Goal: Information Seeking & Learning: Learn about a topic

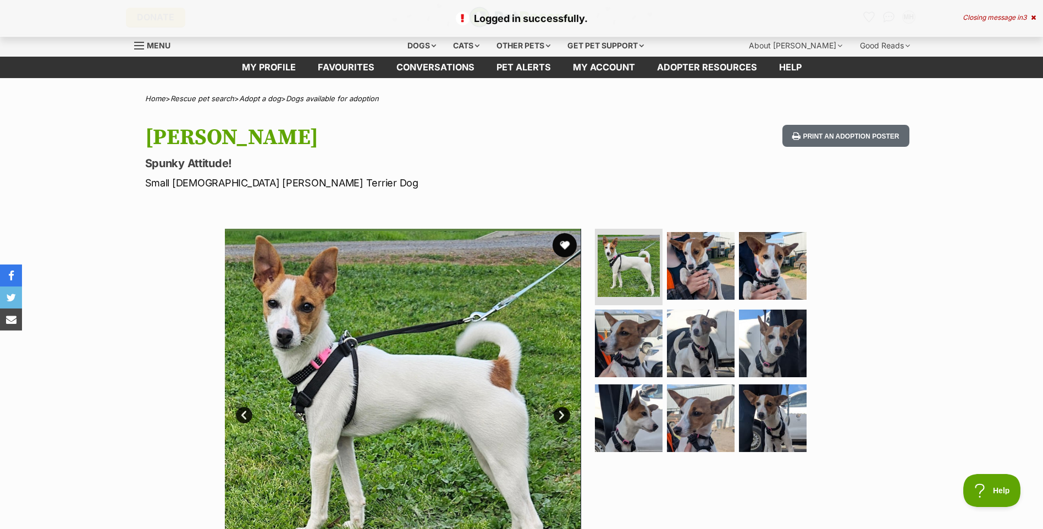
click at [565, 241] on button "favourite" at bounding box center [565, 245] width 24 height 24
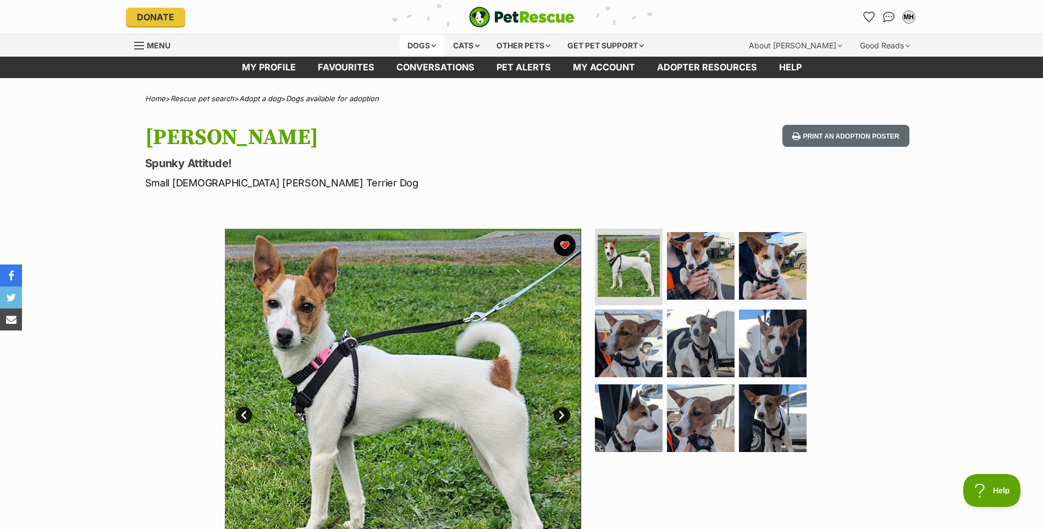
click at [425, 46] on div "Dogs" at bounding box center [422, 46] width 44 height 22
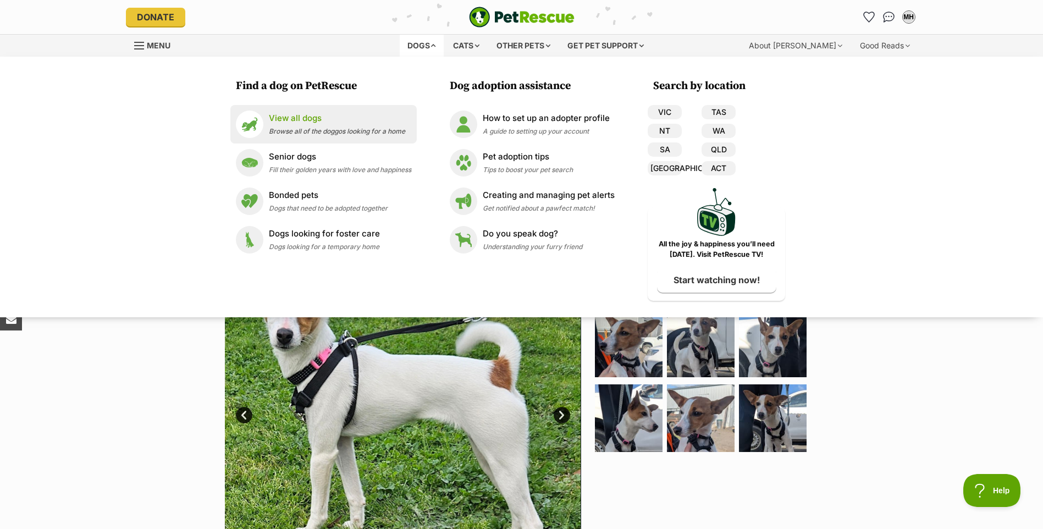
click at [293, 118] on p "View all dogs" at bounding box center [337, 118] width 136 height 13
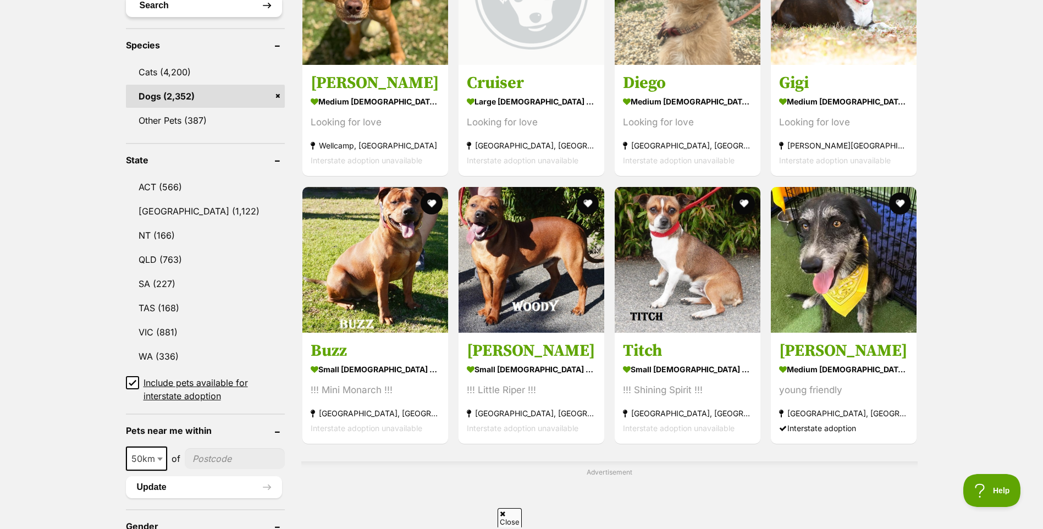
scroll to position [550, 0]
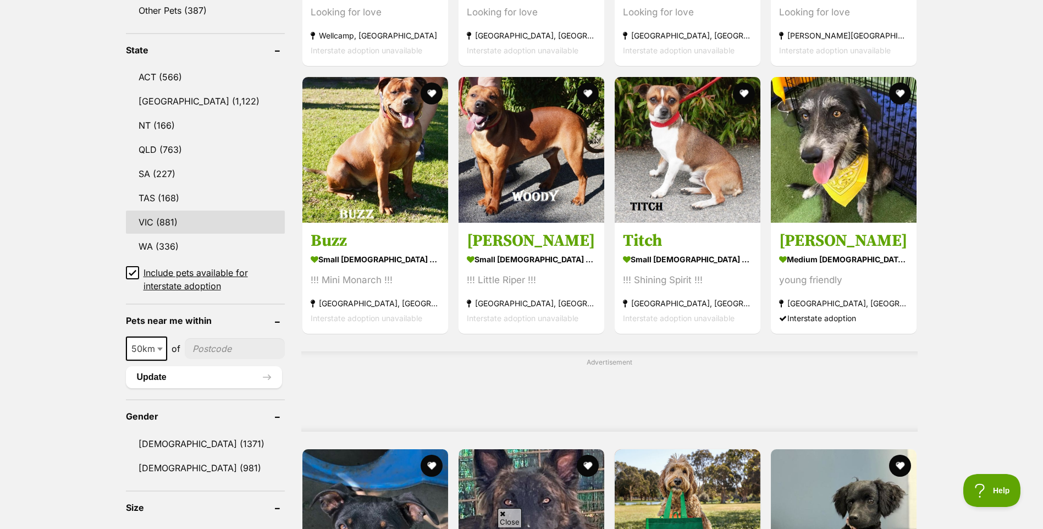
click at [168, 219] on link "VIC (881)" at bounding box center [205, 222] width 159 height 23
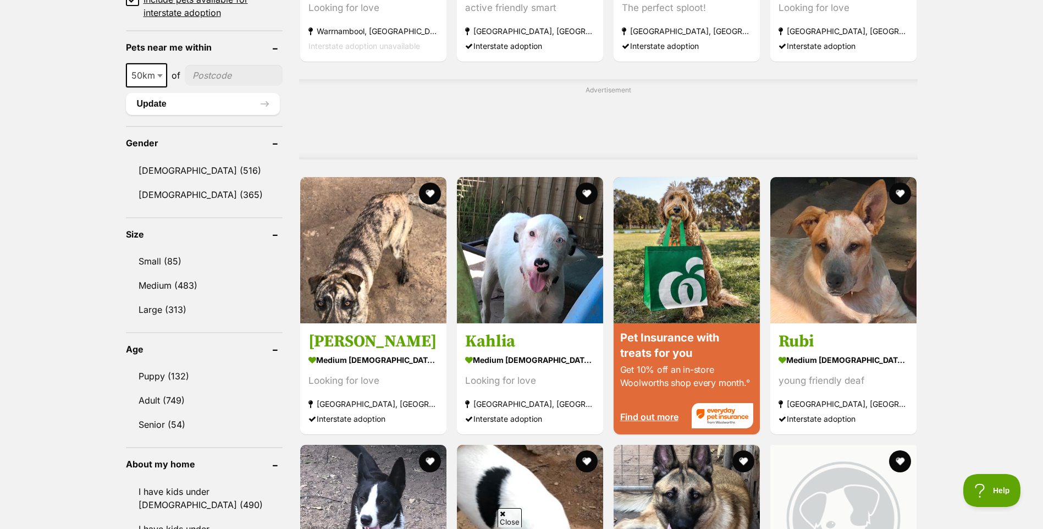
scroll to position [825, 0]
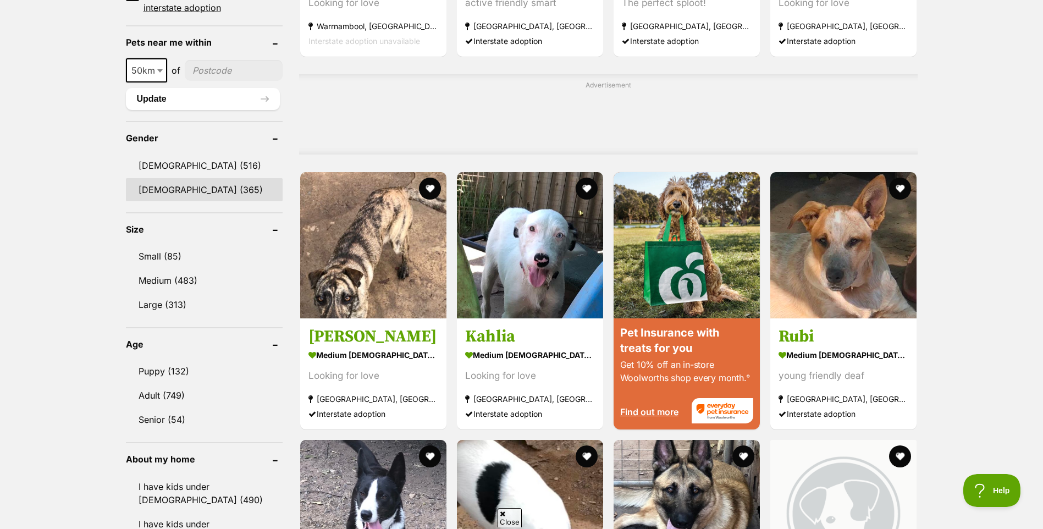
click at [184, 191] on link "Female (365)" at bounding box center [204, 189] width 157 height 23
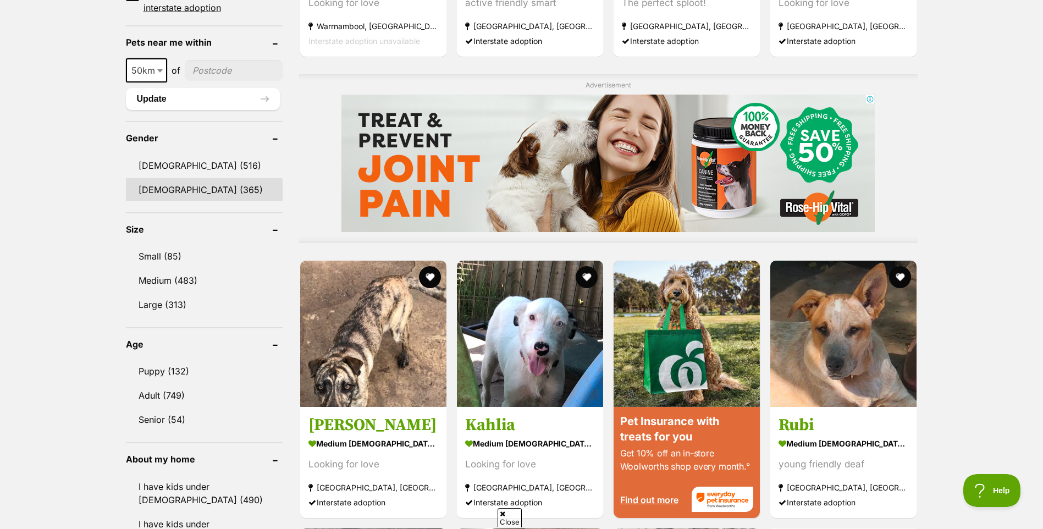
scroll to position [0, 0]
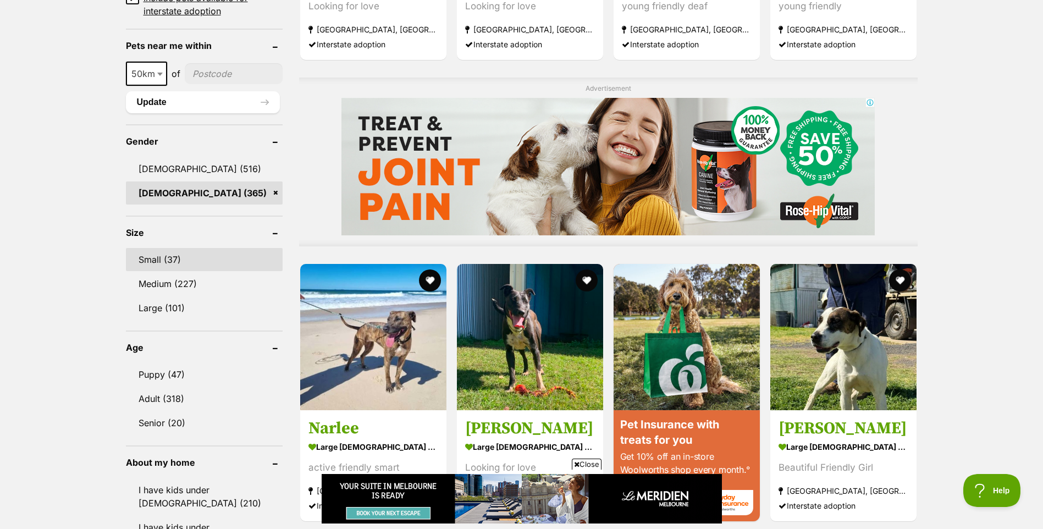
click at [166, 256] on link "Small (37)" at bounding box center [204, 259] width 157 height 23
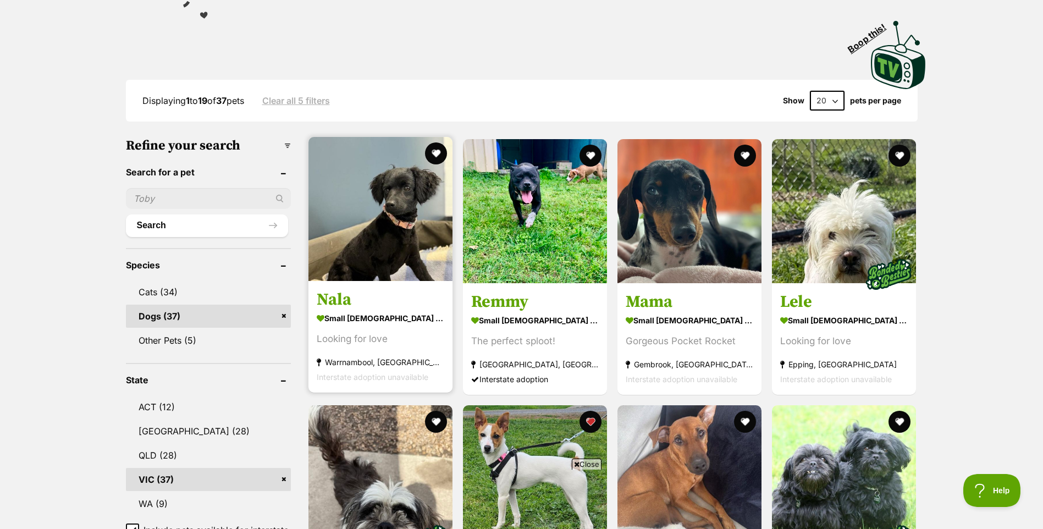
click at [337, 298] on h3 "Nala" at bounding box center [381, 299] width 128 height 21
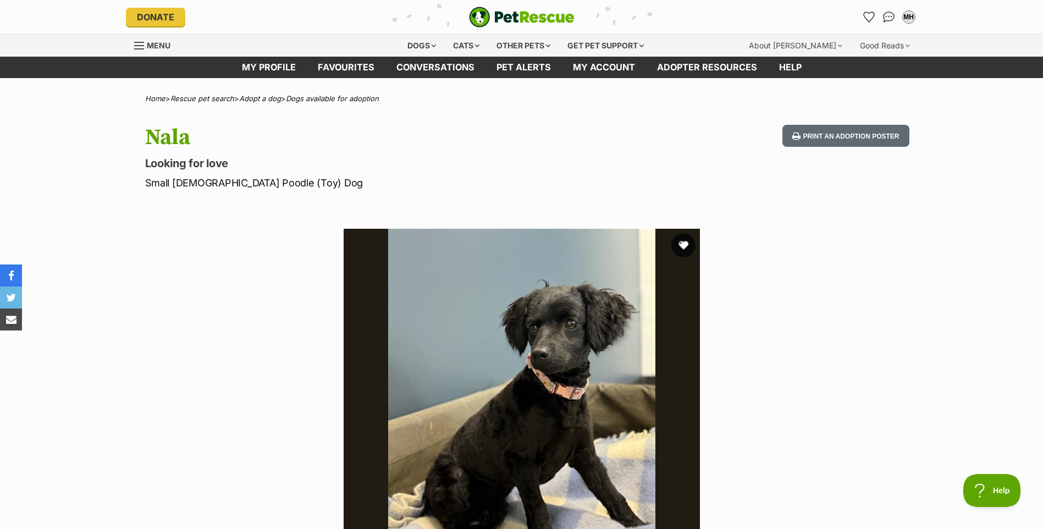
click at [686, 246] on button "favourite" at bounding box center [683, 245] width 24 height 24
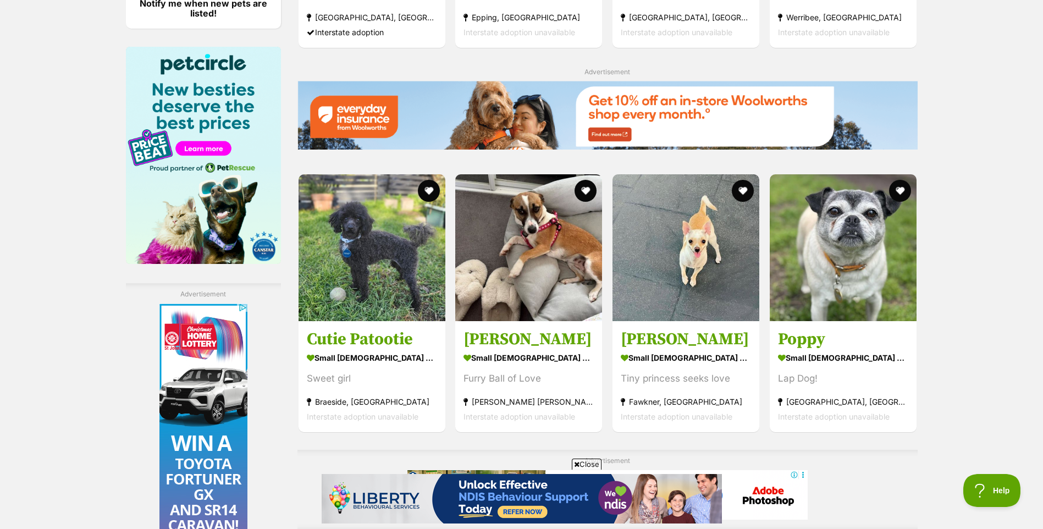
scroll to position [1595, 0]
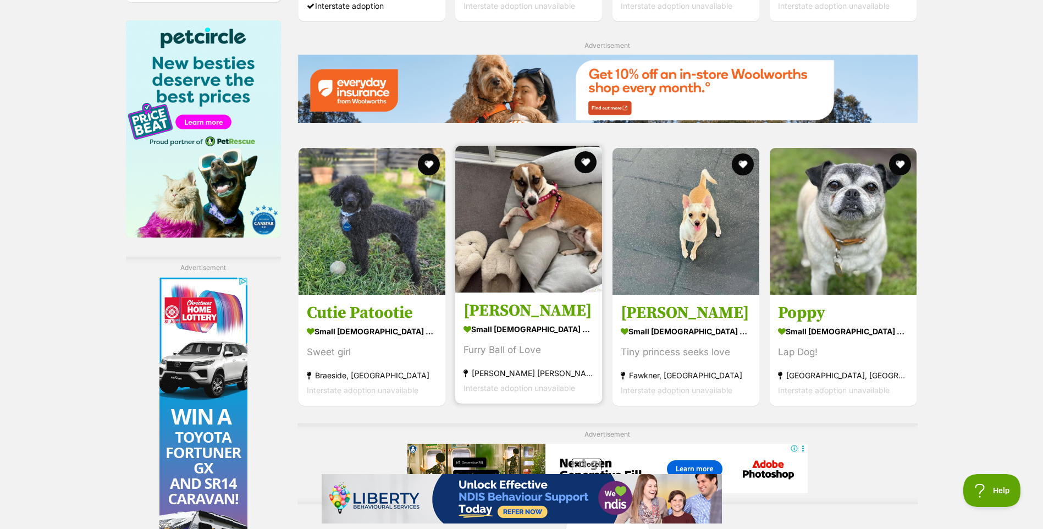
click at [535, 303] on h3 "[PERSON_NAME]" at bounding box center [529, 310] width 130 height 21
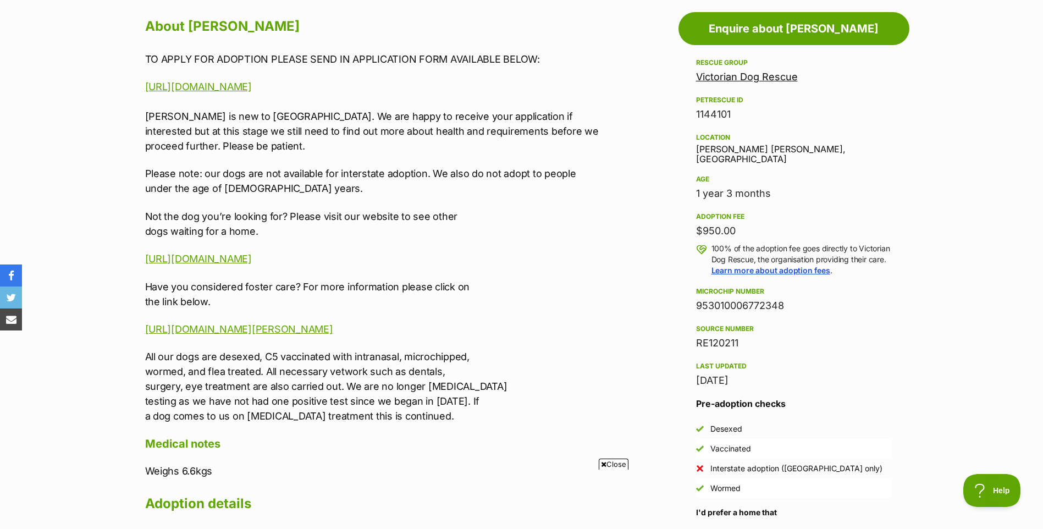
scroll to position [605, 0]
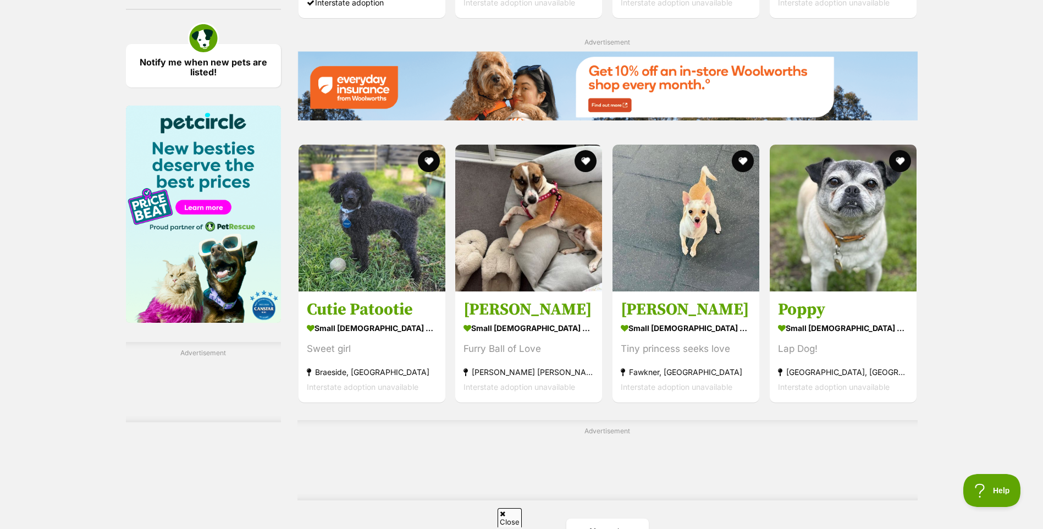
scroll to position [1485, 0]
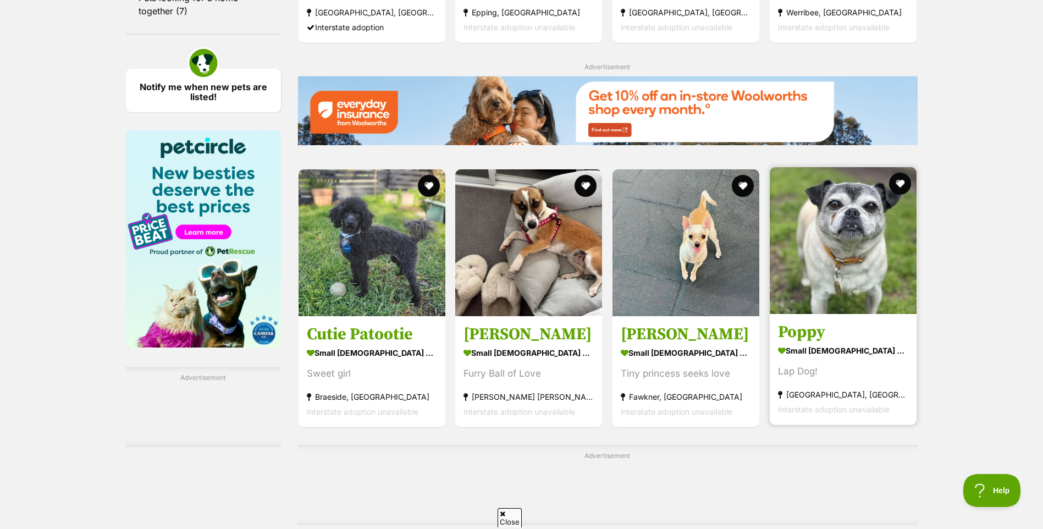
click at [817, 322] on h3 "Poppy" at bounding box center [843, 332] width 130 height 21
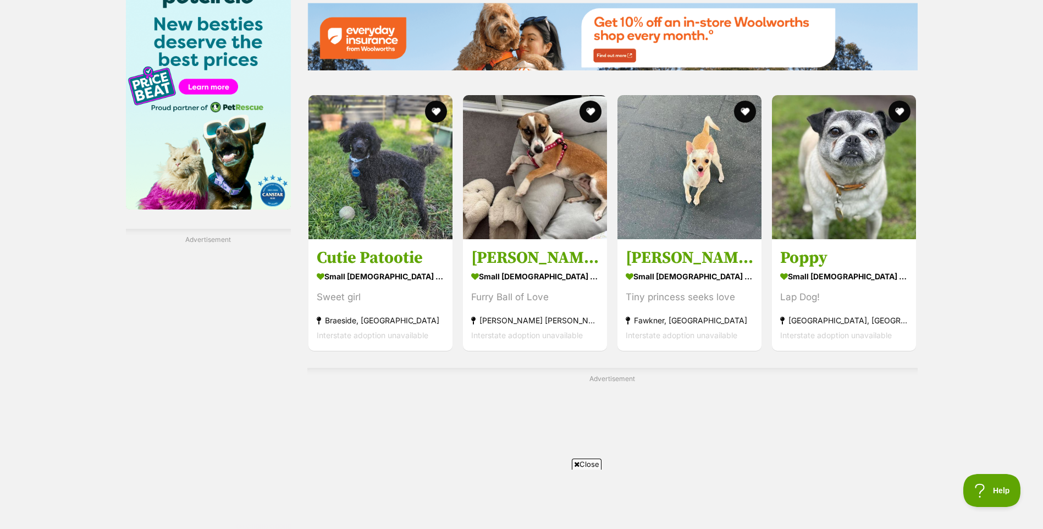
scroll to position [0, 0]
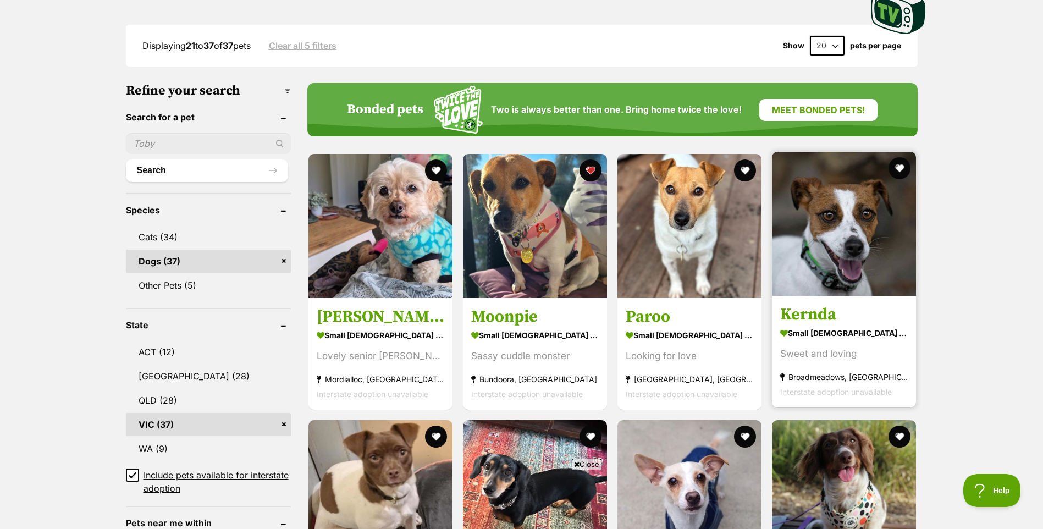
click at [826, 303] on link "Kernda small female Dog Sweet and loving Broadmeadows, VIC Interstate adoption …" at bounding box center [844, 352] width 144 height 112
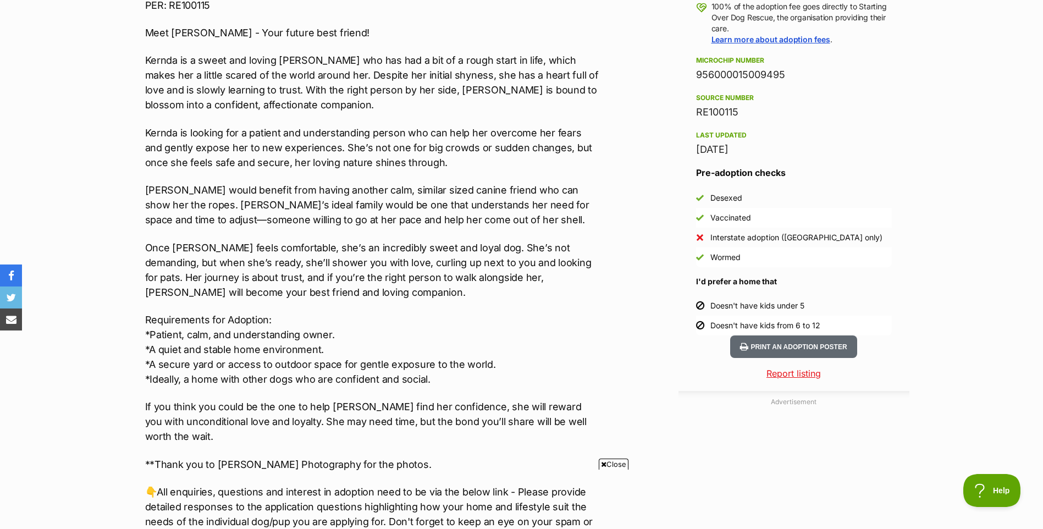
scroll to position [880, 0]
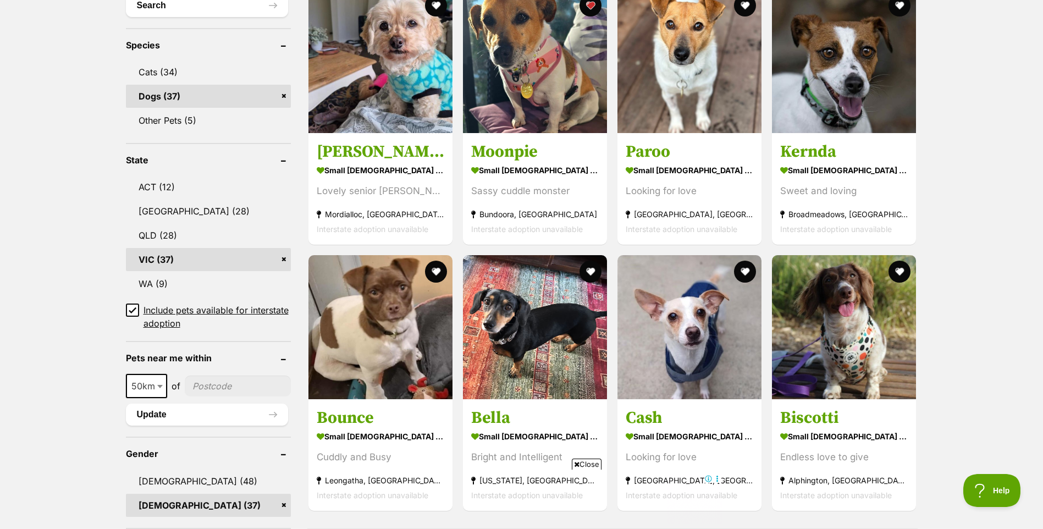
click at [134, 309] on icon at bounding box center [133, 310] width 8 height 8
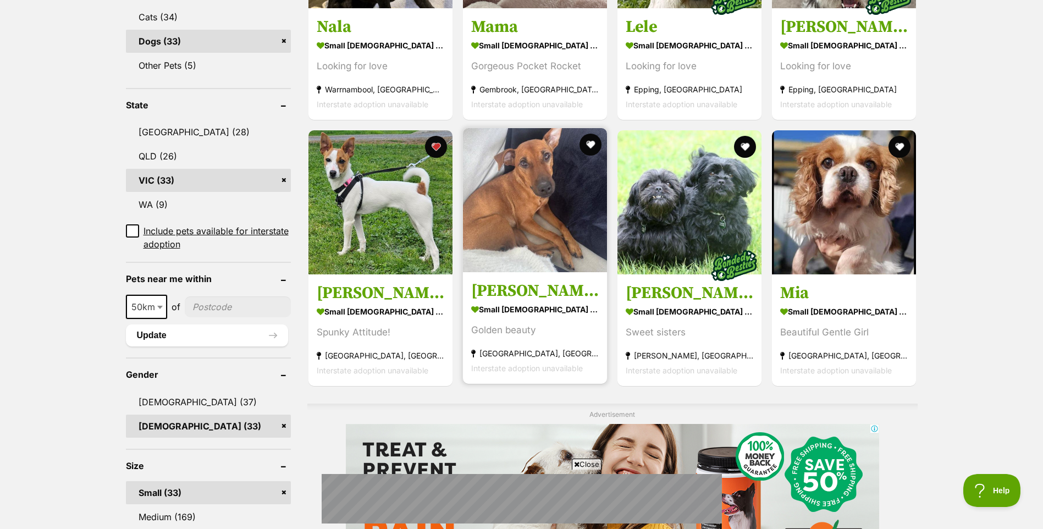
click at [533, 292] on h3 "[PERSON_NAME]" at bounding box center [535, 290] width 128 height 21
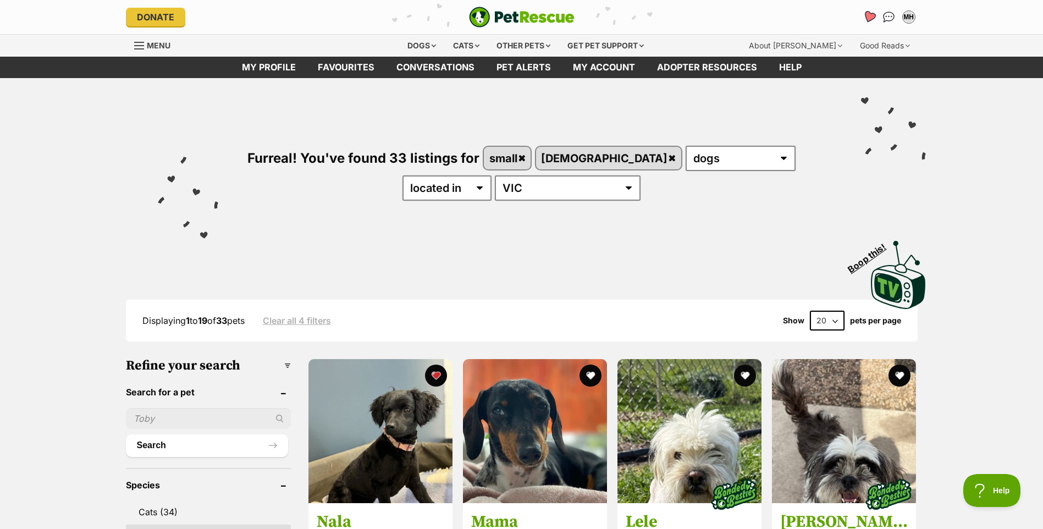
click at [869, 15] on icon "Favourites" at bounding box center [868, 16] width 13 height 13
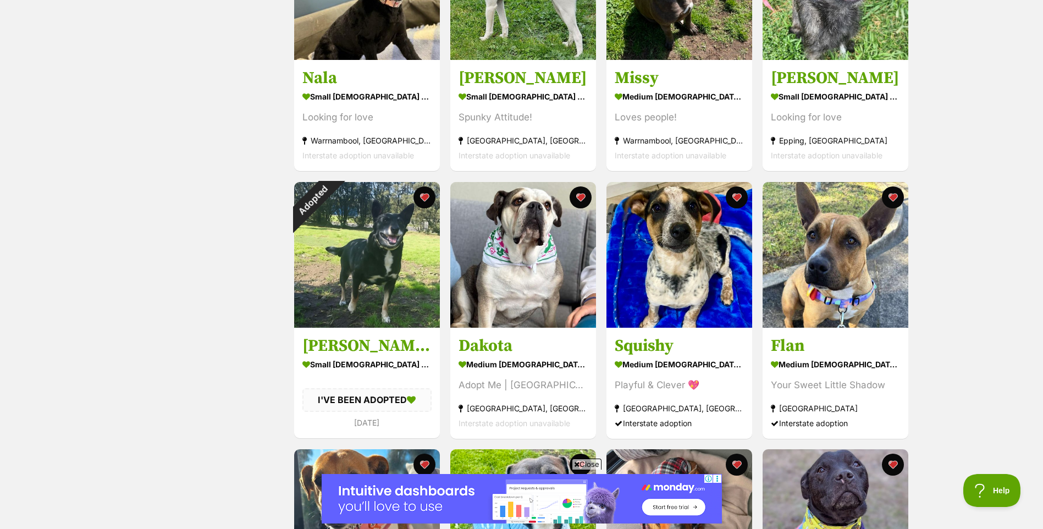
scroll to position [330, 0]
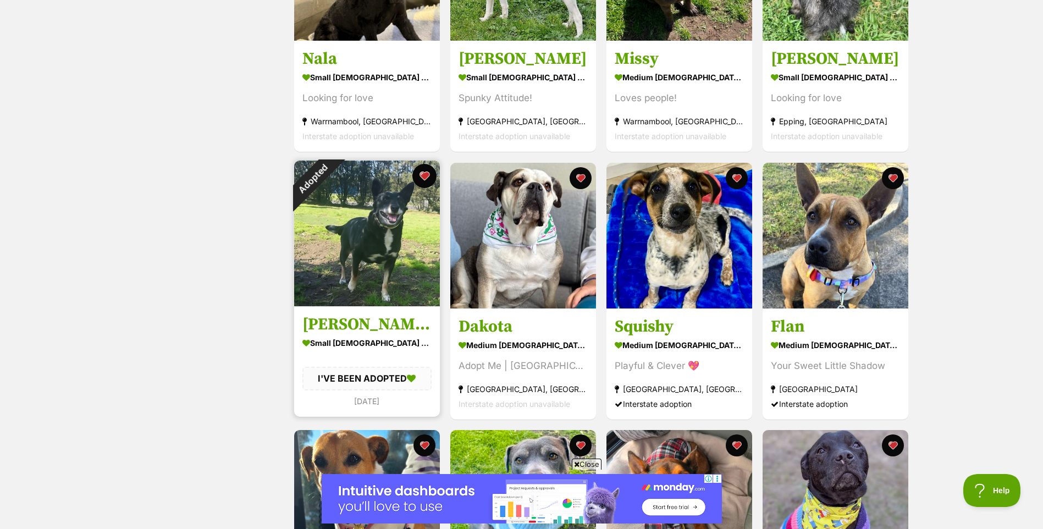
click at [425, 176] on button "favourite" at bounding box center [424, 176] width 24 height 24
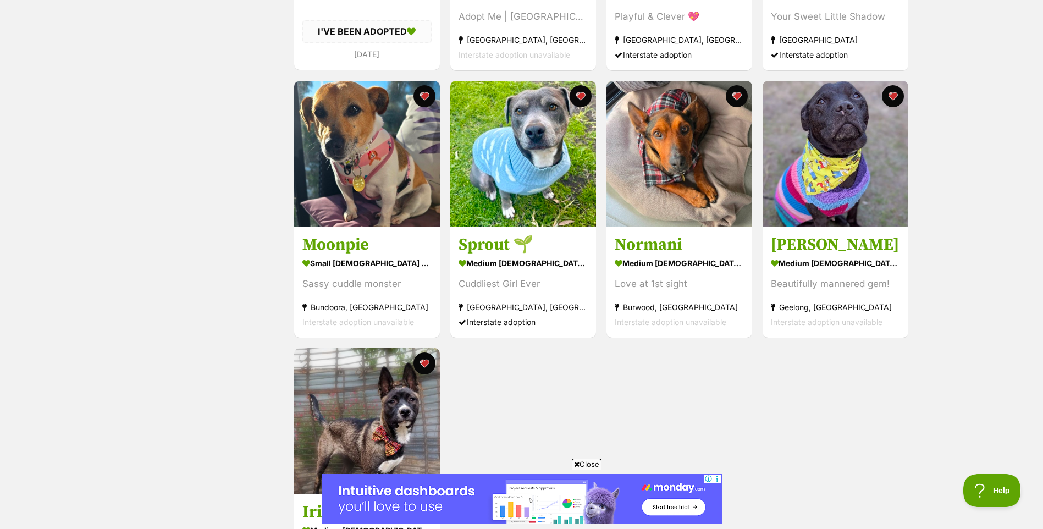
scroll to position [660, 0]
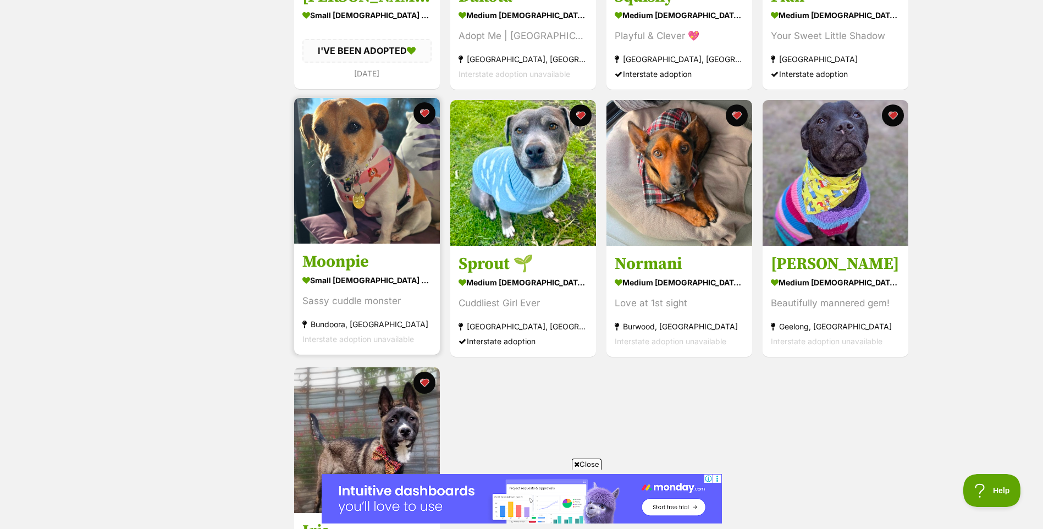
click at [328, 263] on h3 "Moonpie" at bounding box center [366, 261] width 129 height 21
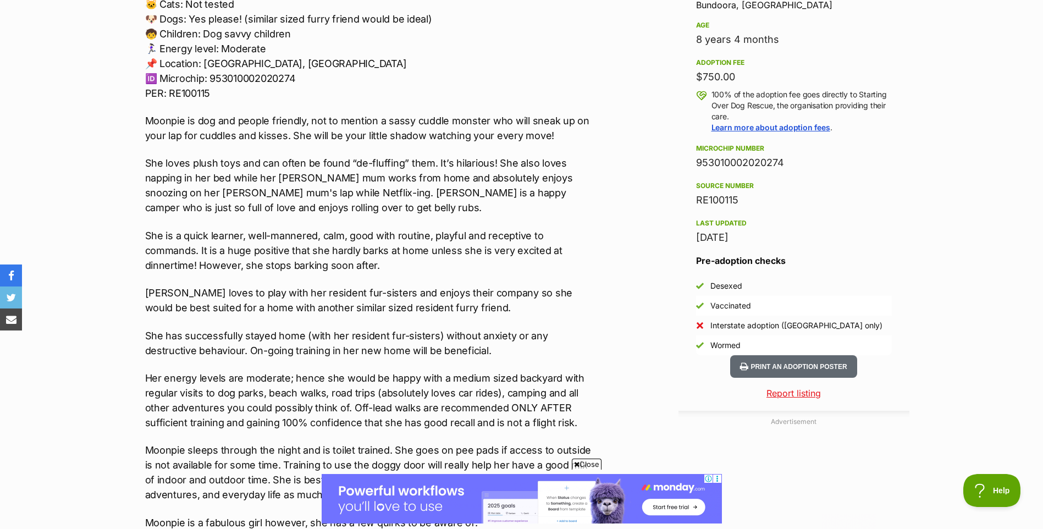
scroll to position [770, 0]
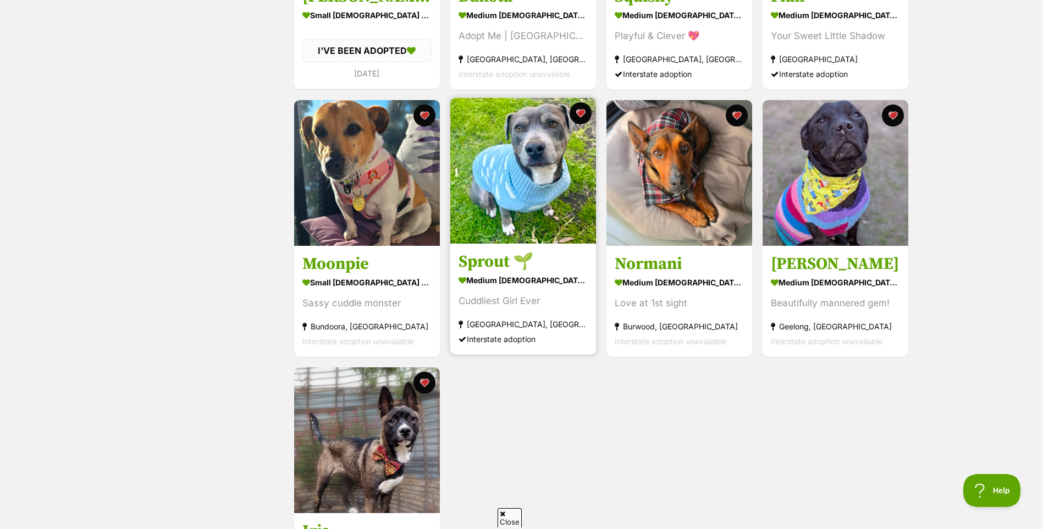
click at [471, 255] on h3 "Sprout 🌱" at bounding box center [523, 261] width 129 height 21
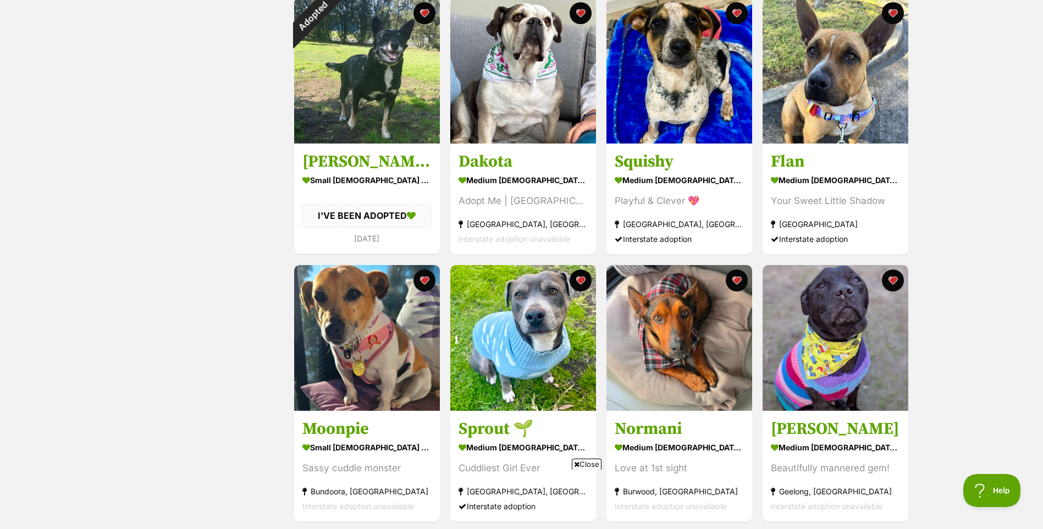
scroll to position [440, 0]
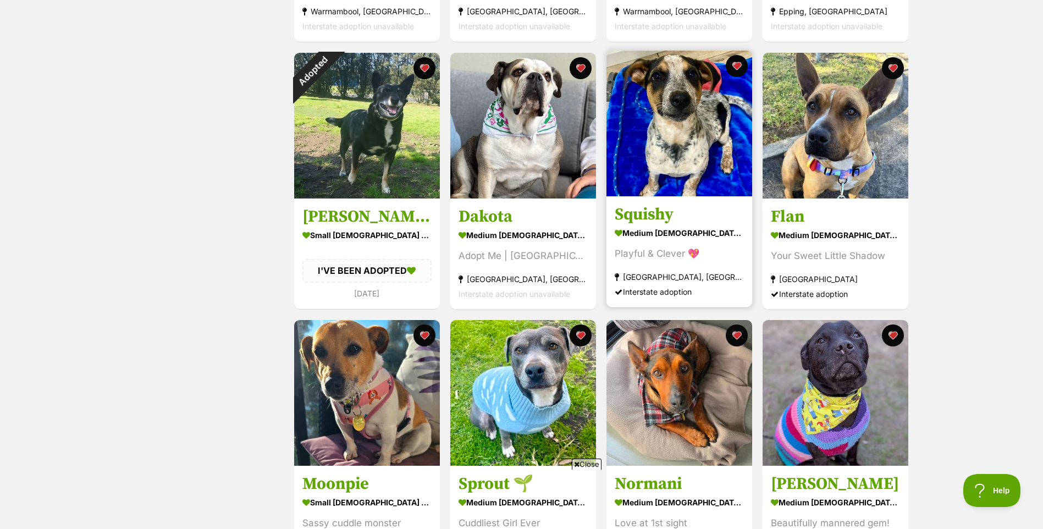
click at [643, 212] on h3 "Squishy" at bounding box center [679, 214] width 129 height 21
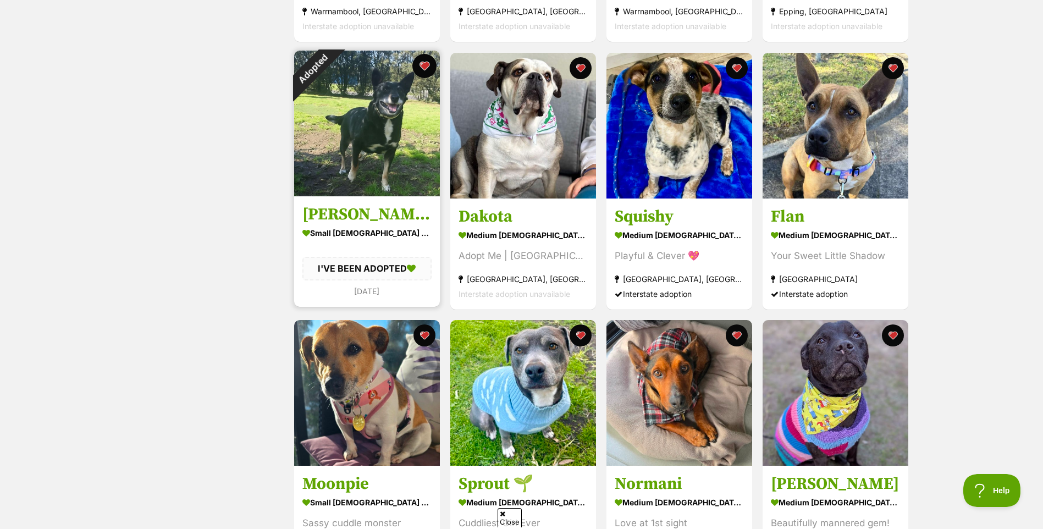
click at [419, 63] on button "favourite" at bounding box center [424, 66] width 24 height 24
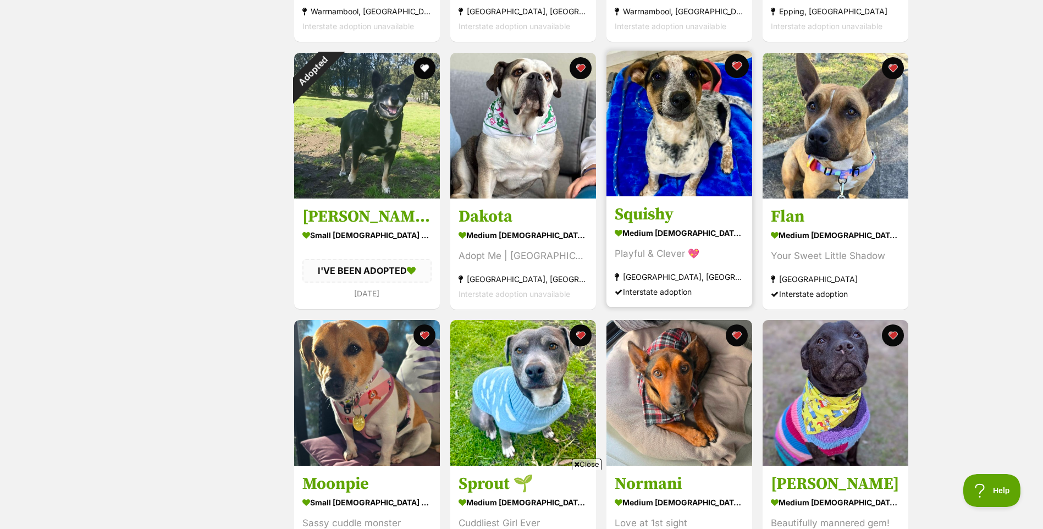
click at [739, 69] on button "favourite" at bounding box center [737, 66] width 24 height 24
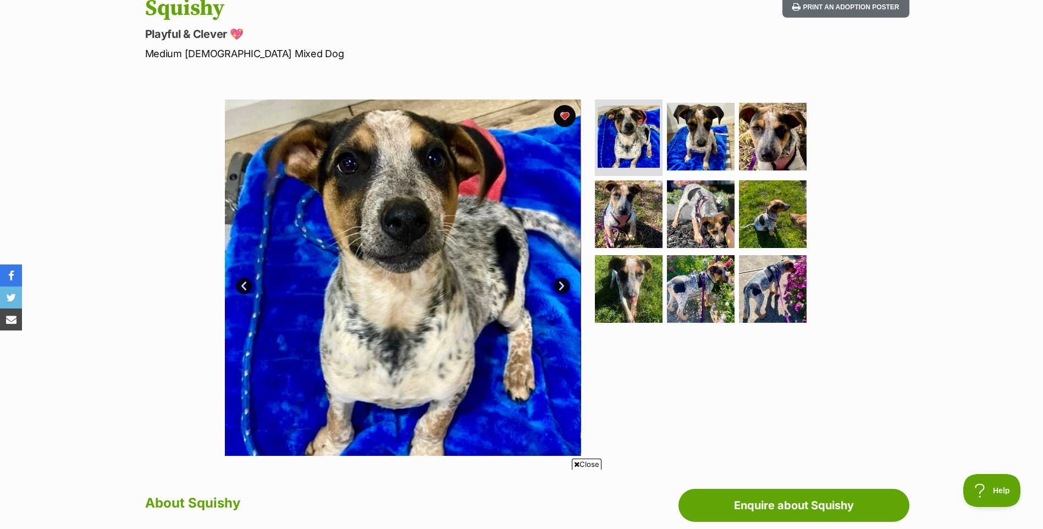
scroll to position [110, 0]
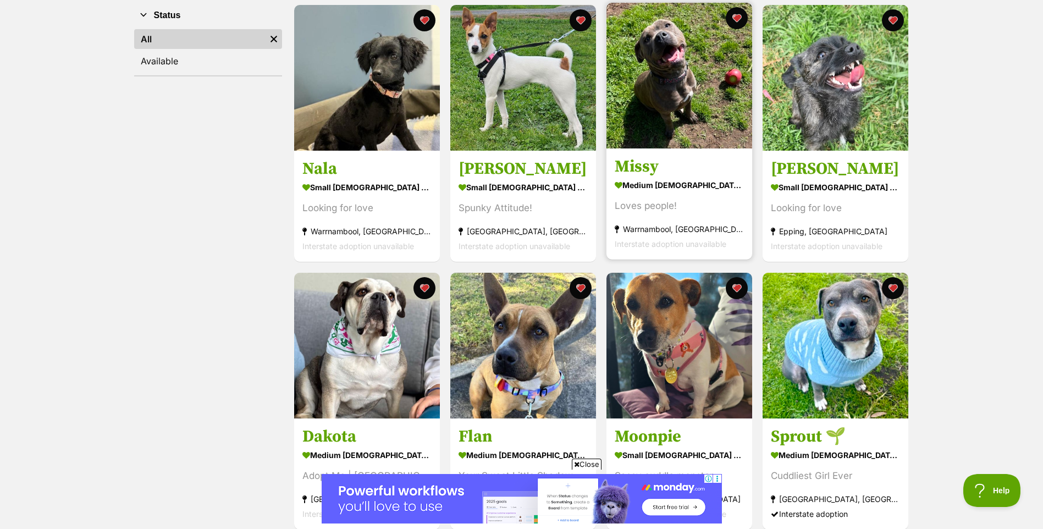
click at [654, 158] on h3 "Missy" at bounding box center [679, 167] width 129 height 21
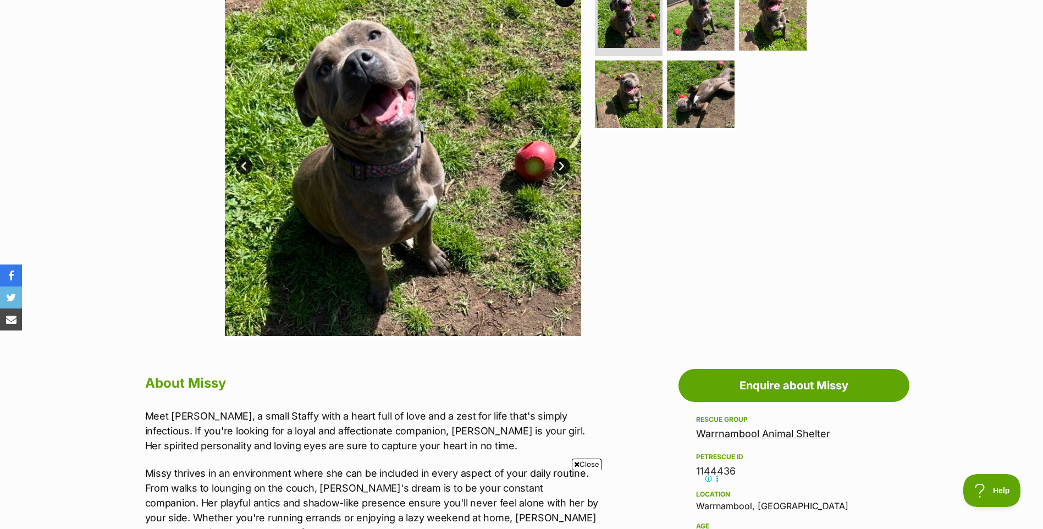
scroll to position [220, 0]
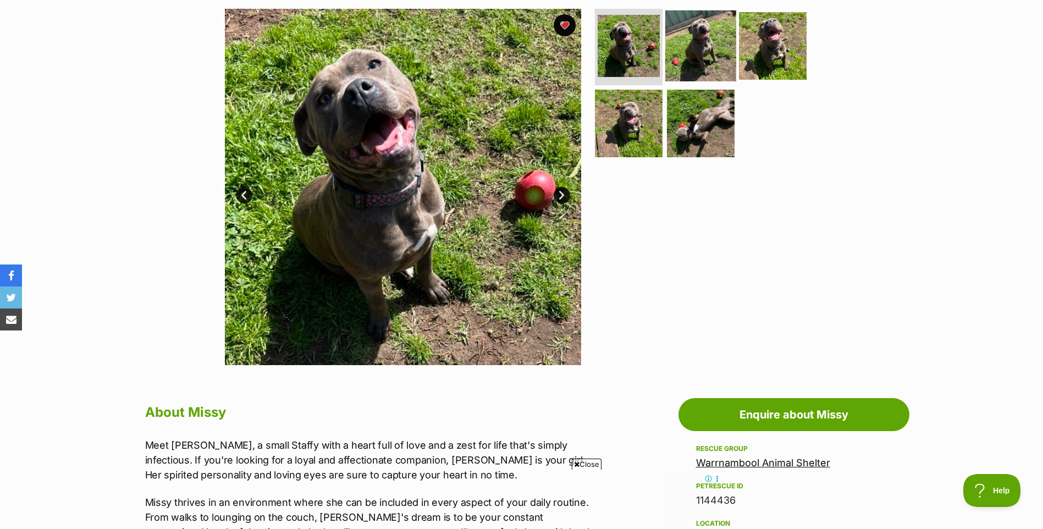
click at [697, 45] on img at bounding box center [700, 45] width 71 height 71
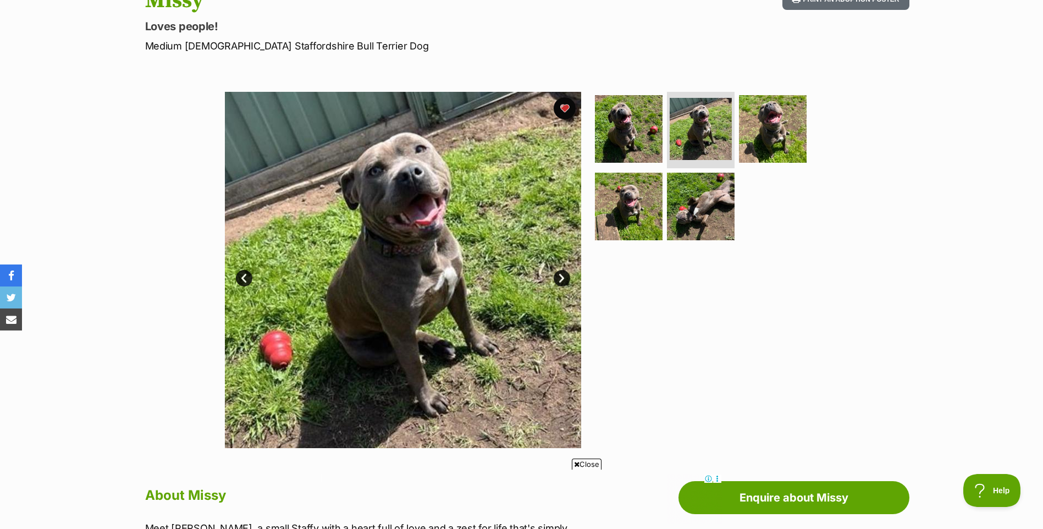
scroll to position [110, 0]
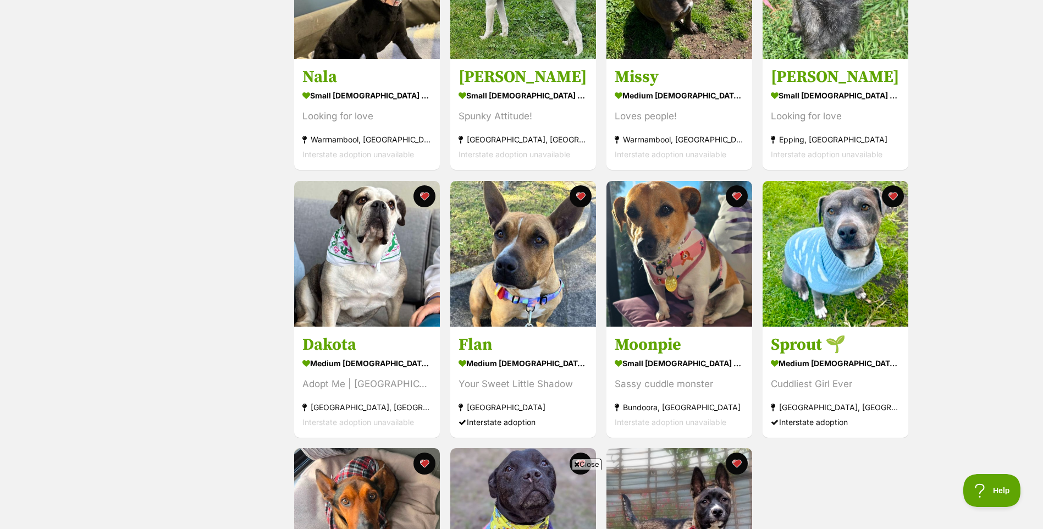
scroll to position [330, 0]
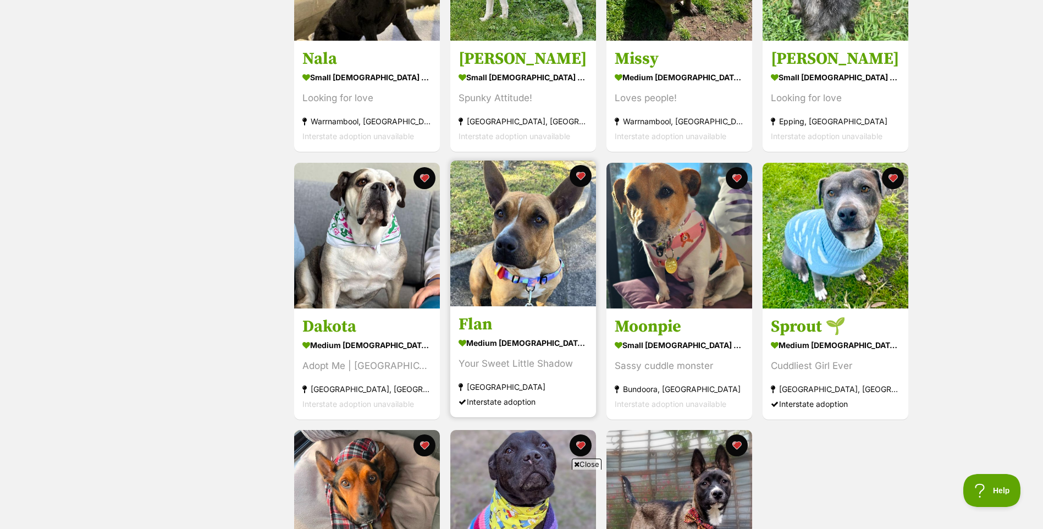
click at [503, 317] on h3 "Flan" at bounding box center [523, 324] width 129 height 21
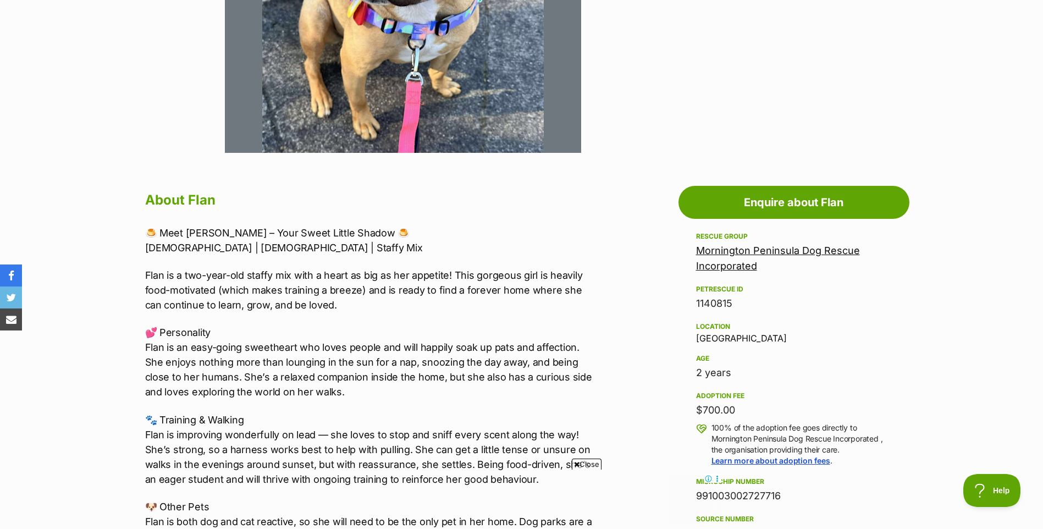
scroll to position [440, 0]
